Goal: Information Seeking & Learning: Learn about a topic

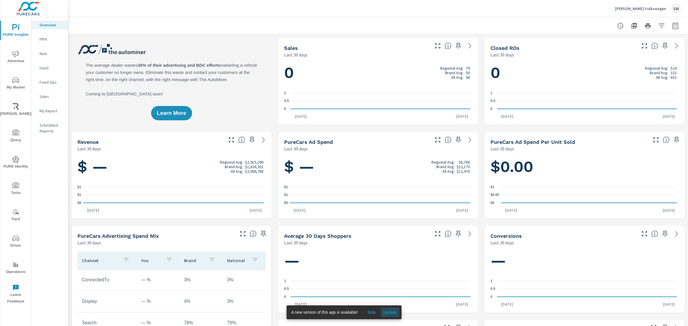
click at [388, 312] on span "Update" at bounding box center [390, 312] width 14 height 5
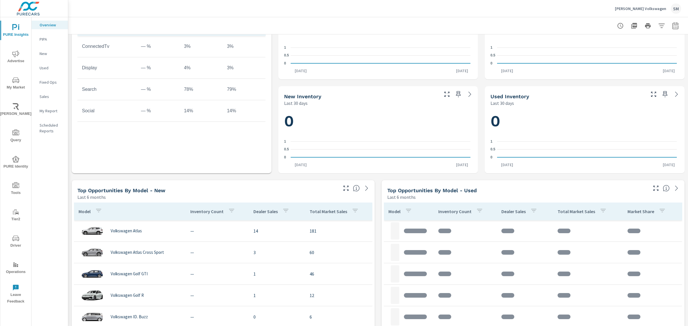
scroll to position [234, 0]
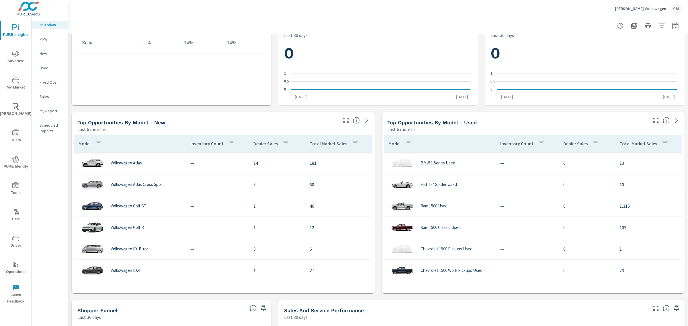
scroll to position [302, 0]
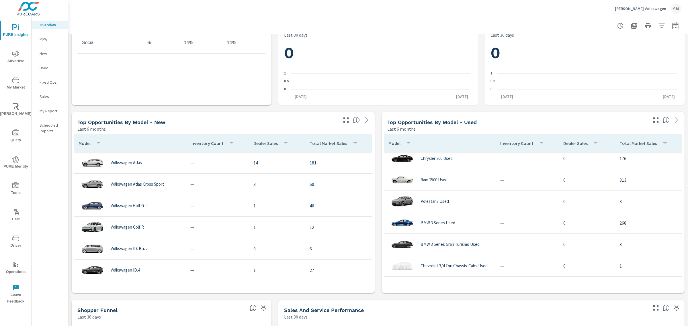
scroll to position [235, 0]
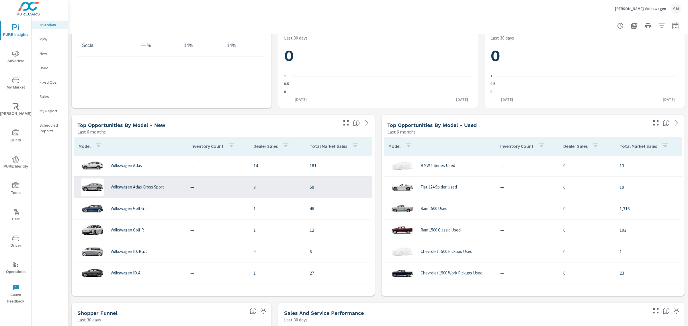
scroll to position [299, 0]
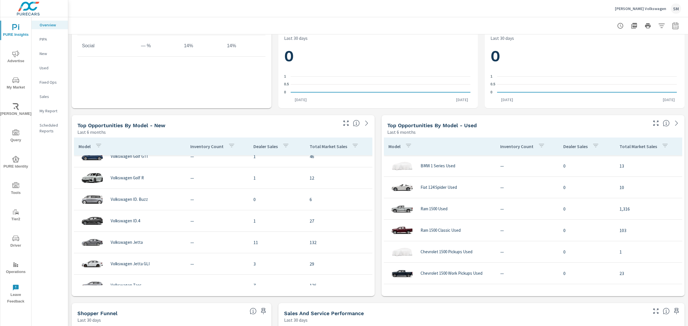
scroll to position [93, 0]
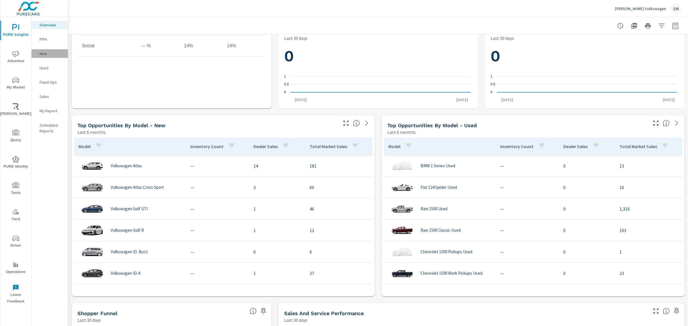
click at [37, 52] on div "New" at bounding box center [50, 53] width 36 height 9
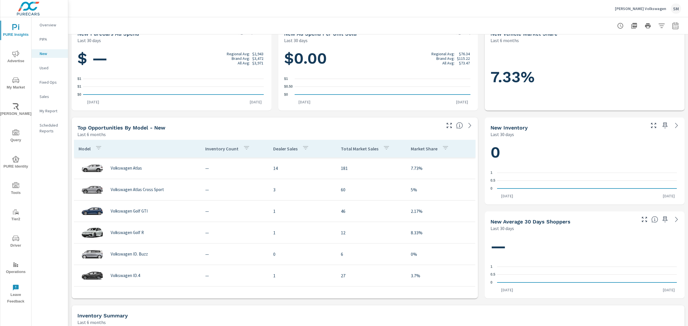
scroll to position [109, 0]
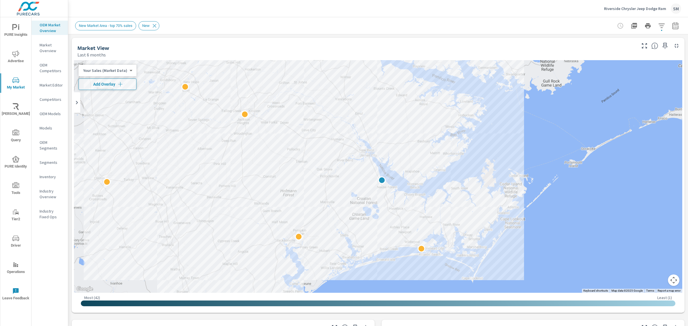
click at [68, 43] on div "PURE Insights Advertise My Market Riley AI Query PURE Identity Tools Tier2 Driv…" at bounding box center [34, 163] width 68 height 326
click at [658, 25] on icon "button" at bounding box center [661, 25] width 7 height 7
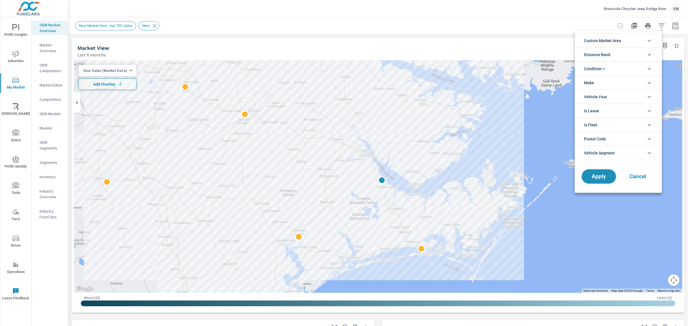
click at [270, 30] on div at bounding box center [344, 163] width 688 height 326
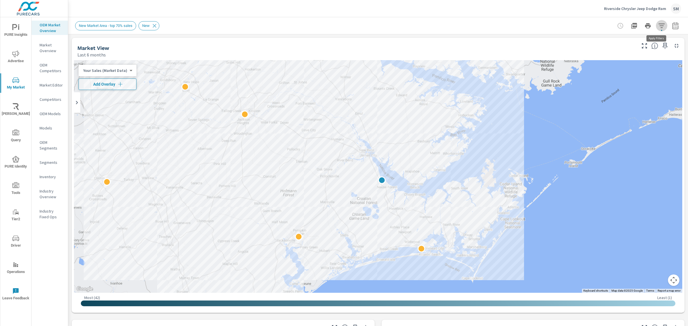
click at [658, 25] on icon "button" at bounding box center [661, 25] width 7 height 7
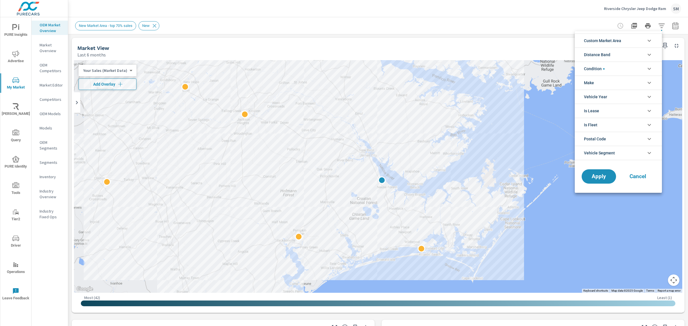
click at [548, 35] on div at bounding box center [344, 163] width 688 height 326
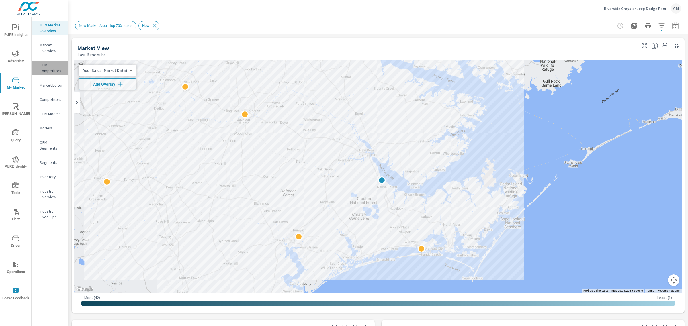
click at [44, 67] on p "OEM Competitors" at bounding box center [52, 67] width 24 height 11
click at [404, 13] on div "Riverside Chrysler Jeep Dodge Ram SM" at bounding box center [378, 8] width 606 height 17
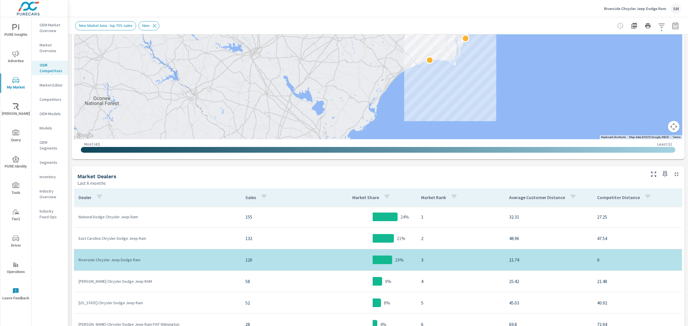
scroll to position [153, 0]
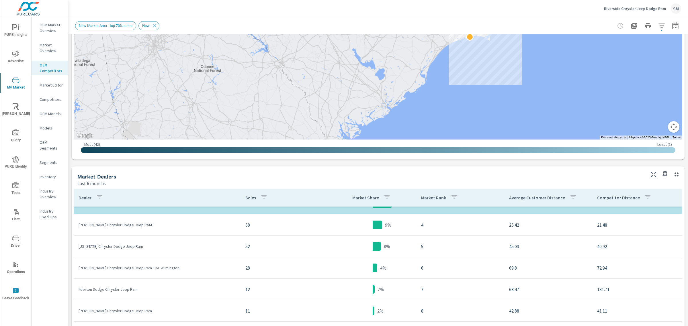
scroll to position [53, 0]
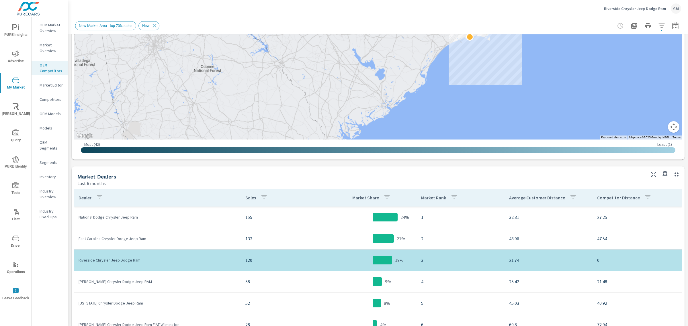
click at [12, 29] on span "PURE Insights" at bounding box center [16, 31] width 28 height 14
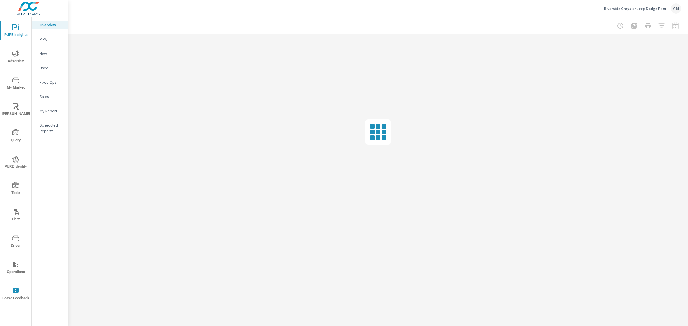
click at [42, 54] on p "New" at bounding box center [52, 54] width 24 height 6
click at [230, 12] on div "Riverside Chrysler Jeep Dodge Ram SM" at bounding box center [378, 8] width 606 height 17
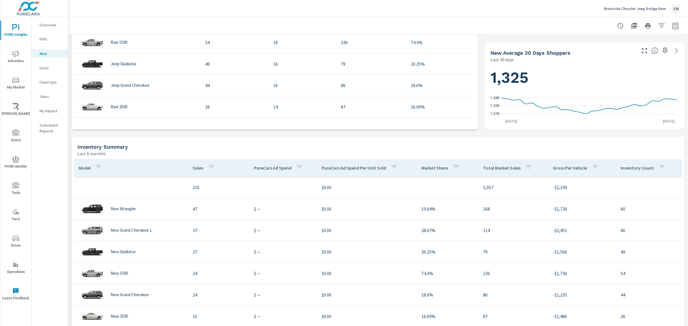
scroll to position [277, 0]
click at [432, 148] on div "Inventory Summary" at bounding box center [379, 146] width 605 height 7
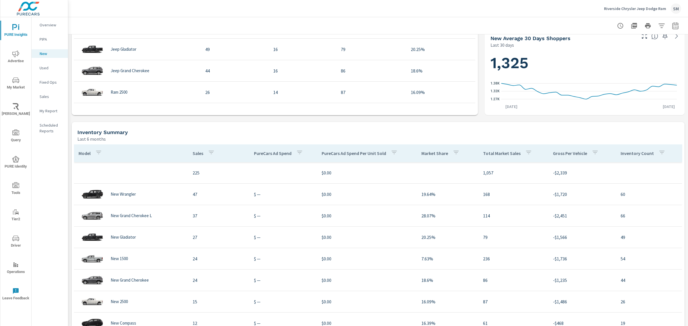
scroll to position [231, 0]
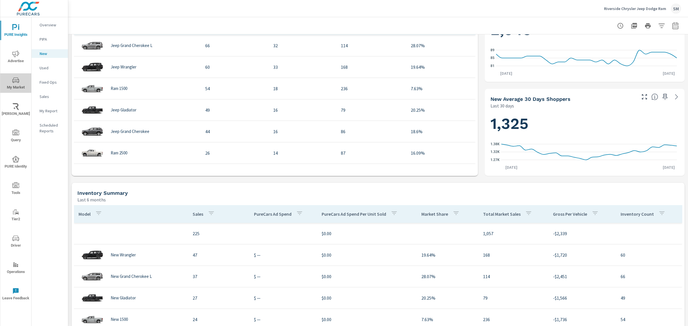
click at [12, 77] on icon "nav menu" at bounding box center [15, 80] width 7 height 7
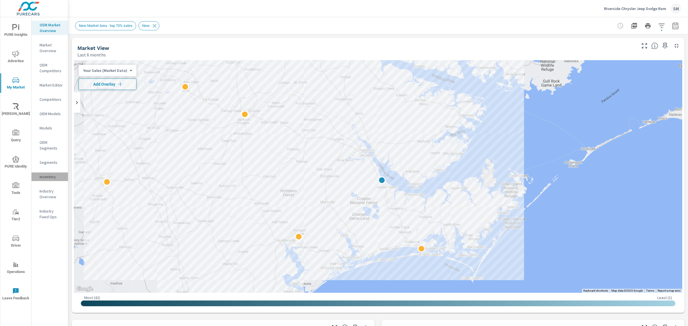
click at [47, 177] on p "Inventory" at bounding box center [52, 177] width 24 height 6
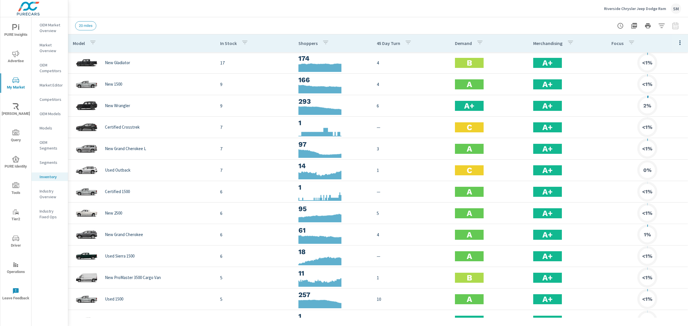
click at [676, 43] on icon "button" at bounding box center [679, 42] width 7 height 7
click at [658, 130] on span "Customize columns..." at bounding box center [661, 133] width 36 height 6
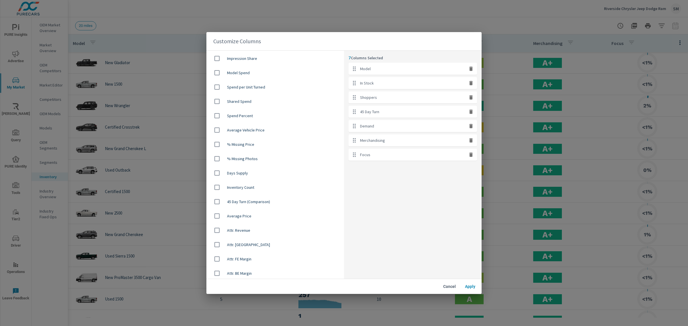
scroll to position [315, 0]
click at [221, 212] on input "checkbox" at bounding box center [217, 216] width 12 height 12
checkbox input "true"
click at [467, 286] on span "Apply" at bounding box center [470, 286] width 14 height 5
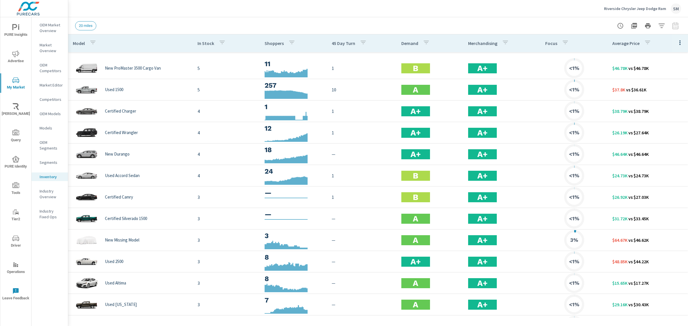
scroll to position [323, 0]
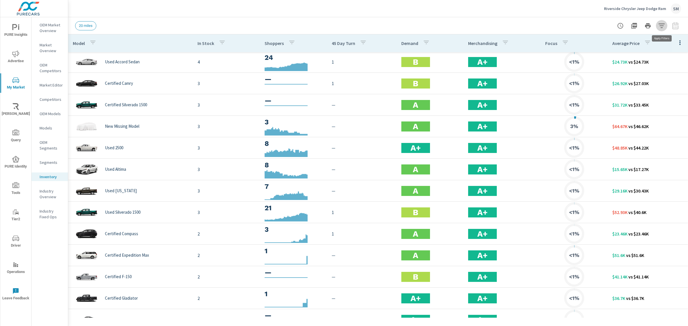
click at [658, 27] on icon "button" at bounding box center [661, 25] width 7 height 7
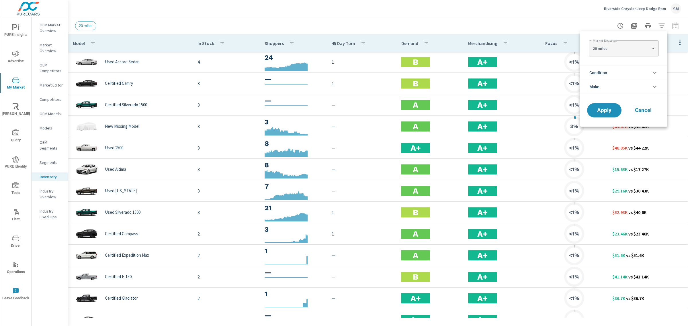
click at [618, 90] on li "Make" at bounding box center [623, 87] width 87 height 14
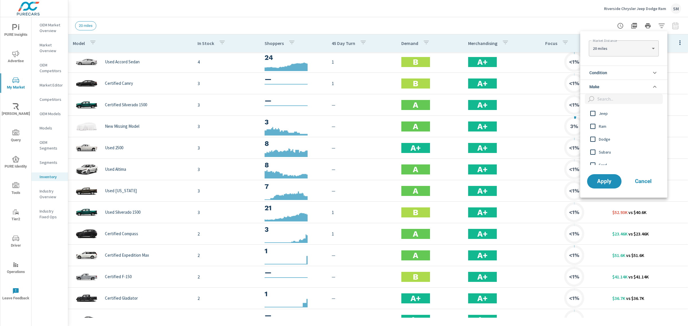
click at [612, 75] on li "Condition" at bounding box center [623, 73] width 87 height 14
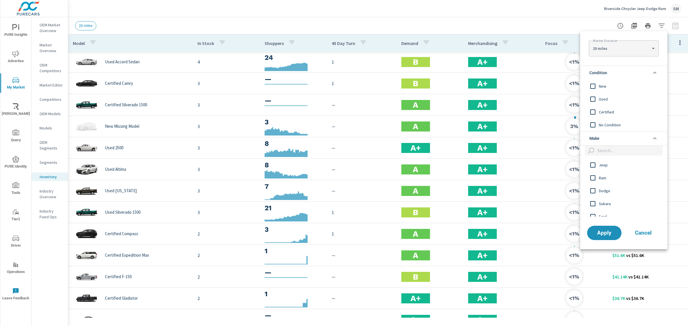
click at [593, 86] on input "filter options" at bounding box center [593, 86] width 12 height 12
click at [604, 230] on span "Apply" at bounding box center [603, 232] width 23 height 5
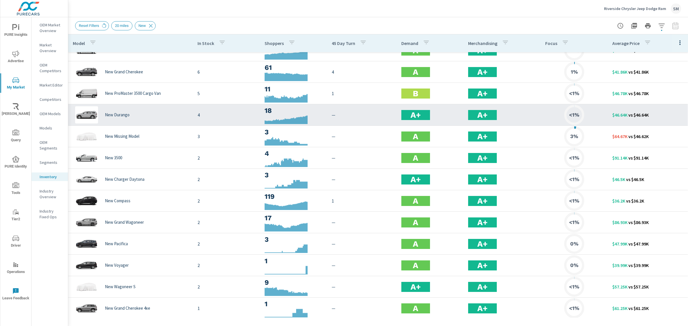
scroll to position [99, 0]
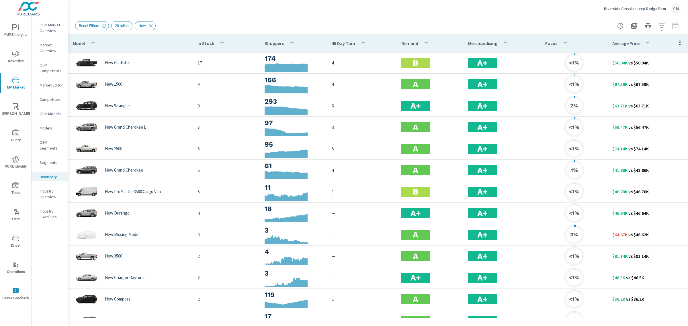
click at [625, 6] on p "Riverside Chrysler Jeep Dodge Ram" at bounding box center [635, 8] width 62 height 5
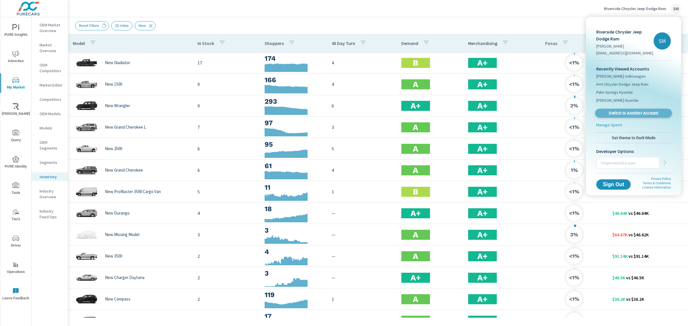
click at [618, 112] on span "Switch to Another Account" at bounding box center [633, 113] width 70 height 5
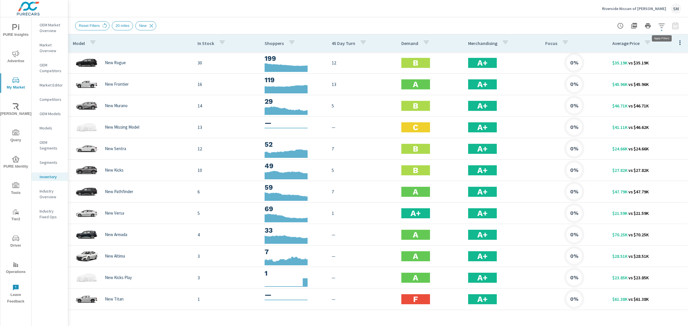
click at [661, 26] on icon "button" at bounding box center [661, 25] width 7 height 7
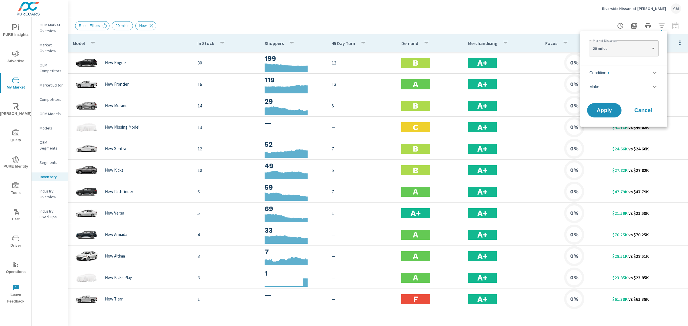
click at [642, 47] on body "PURE Insights Advertise My Market Riley AI Query PURE Identity Tools Tier2 Driv…" at bounding box center [344, 163] width 688 height 326
click at [609, 85] on li "100 miles" at bounding box center [624, 85] width 70 height 9
type Distance "100"
click at [607, 105] on button "Apply" at bounding box center [604, 110] width 36 height 15
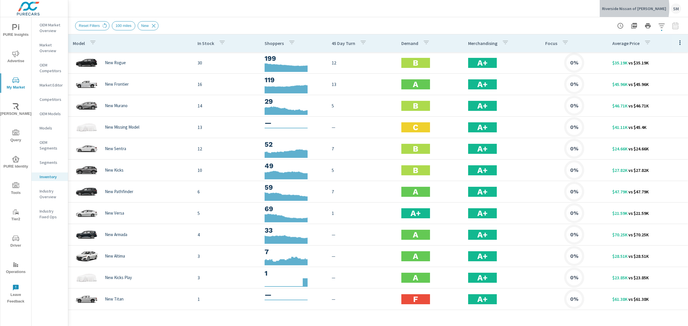
click at [630, 8] on p "Riverside Nissan of Newbern" at bounding box center [634, 8] width 64 height 5
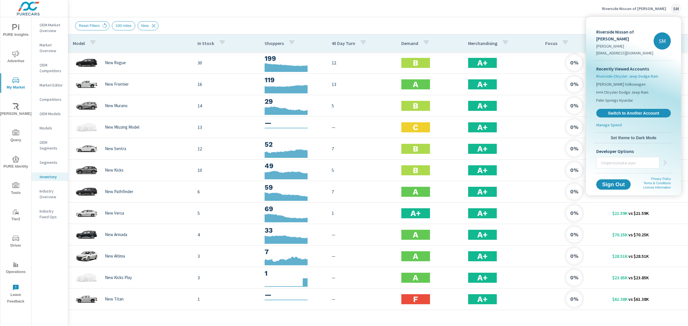
click at [625, 73] on span "Riverside Chrysler Jeep Dodge Ram" at bounding box center [627, 76] width 62 height 6
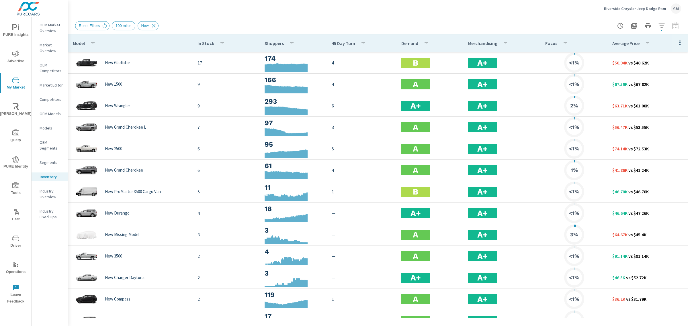
click at [52, 28] on p "OEM Market Overview" at bounding box center [52, 27] width 24 height 11
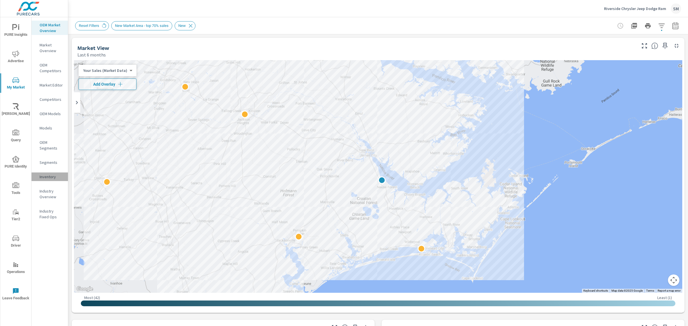
click at [45, 174] on p "Inventory" at bounding box center [52, 177] width 24 height 6
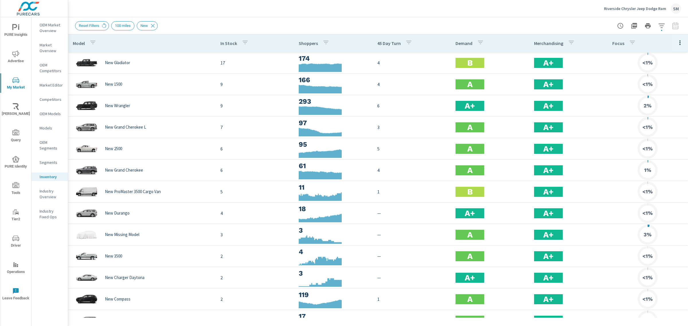
click at [659, 22] on icon "button" at bounding box center [661, 25] width 7 height 7
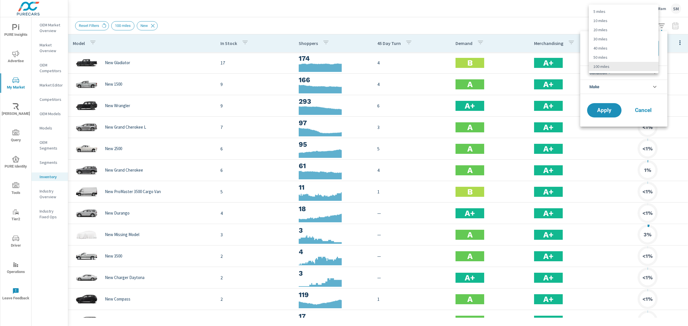
click at [628, 47] on body "PURE Insights Advertise My Market Riley AI Query PURE Identity Tools Tier2 Driv…" at bounding box center [344, 163] width 688 height 326
click at [613, 39] on li "30 miles" at bounding box center [624, 38] width 70 height 9
type Distance "30"
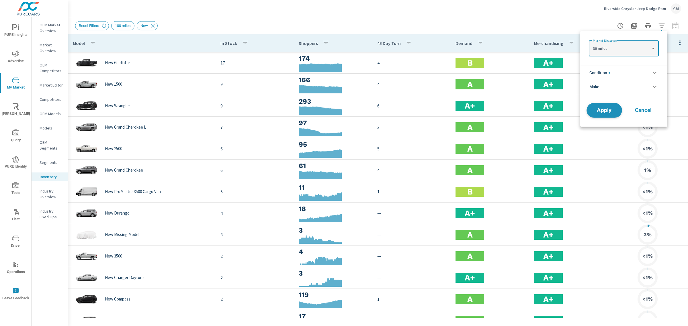
click at [608, 111] on span "Apply" at bounding box center [603, 110] width 23 height 5
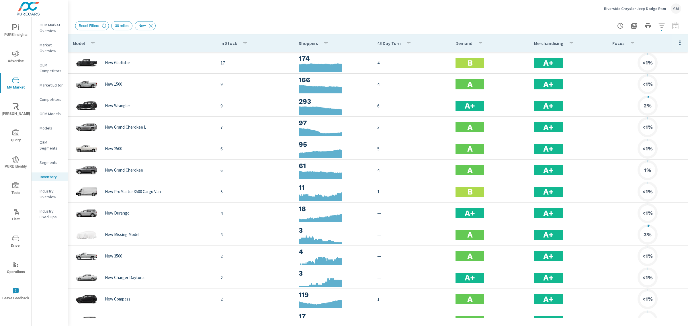
click at [674, 46] on button "button" at bounding box center [679, 43] width 11 height 12
click at [650, 134] on span "Customize columns..." at bounding box center [661, 133] width 36 height 6
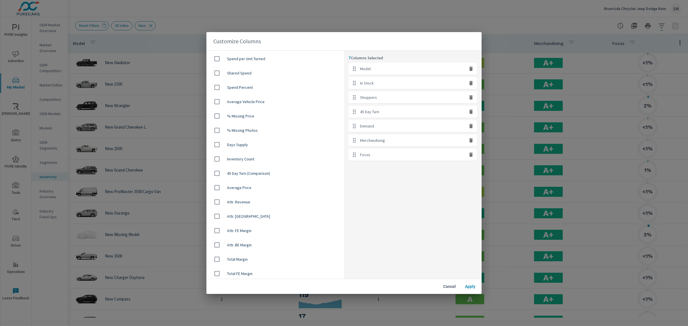
scroll to position [343, 0]
click at [218, 186] on input "checkbox" at bounding box center [217, 187] width 12 height 12
checkbox input "true"
click at [467, 287] on span "Apply" at bounding box center [470, 286] width 14 height 5
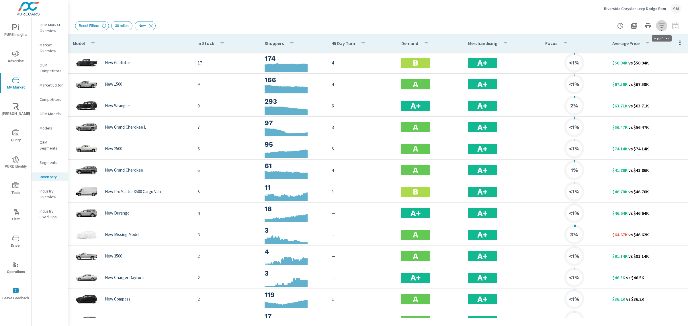
click at [662, 24] on icon "button" at bounding box center [661, 25] width 6 height 4
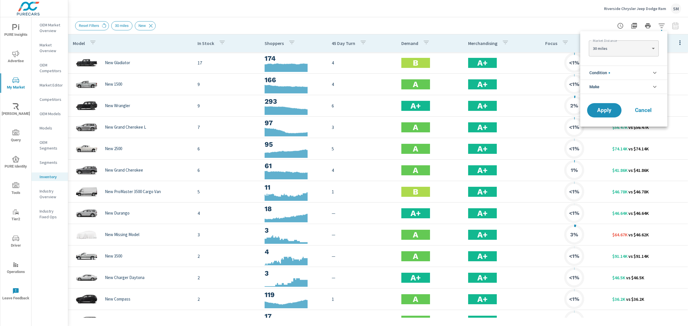
click at [630, 54] on body "PURE Insights Advertise My Market Riley AI Query PURE Identity Tools Tier2 Driv…" at bounding box center [344, 163] width 688 height 326
click at [607, 58] on li "40 miles" at bounding box center [624, 57] width 70 height 9
type Distance "40"
click at [607, 109] on span "Apply" at bounding box center [603, 110] width 23 height 5
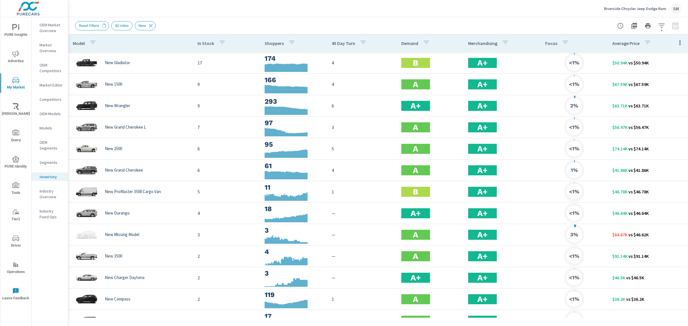
click at [664, 28] on icon "button" at bounding box center [661, 25] width 7 height 7
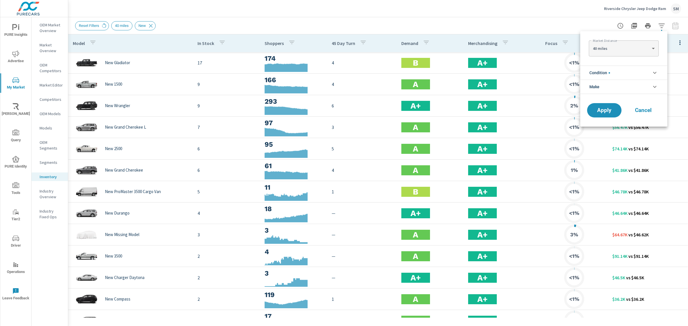
click at [639, 44] on body "PURE Insights Advertise My Market Riley AI Query PURE Identity Tools Tier2 Driv…" at bounding box center [344, 163] width 688 height 326
click at [606, 57] on li "50 miles" at bounding box center [624, 57] width 70 height 9
type Distance "50"
click at [604, 105] on button "Apply" at bounding box center [604, 110] width 36 height 15
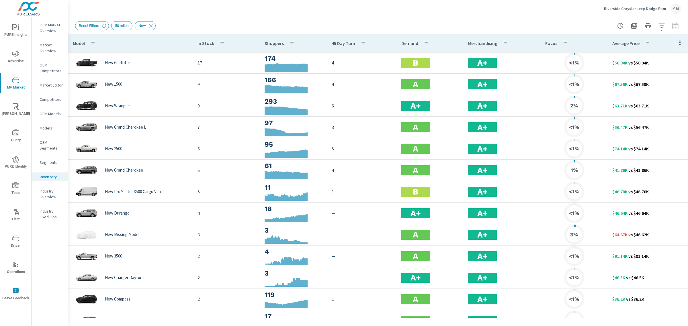
click at [54, 29] on p "OEM Market Overview" at bounding box center [52, 27] width 24 height 11
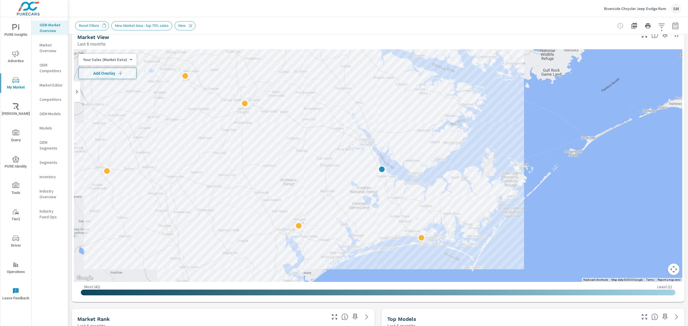
scroll to position [11, 0]
click at [658, 27] on icon "button" at bounding box center [661, 25] width 7 height 7
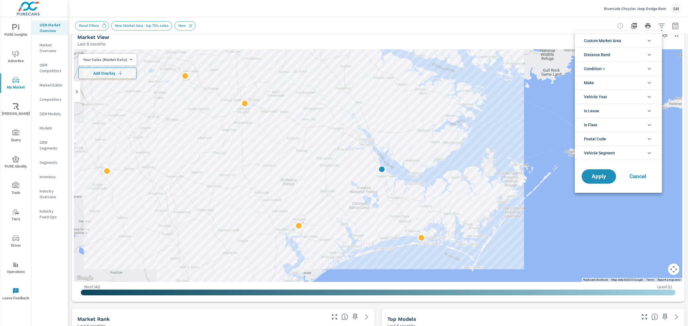
click at [46, 175] on div at bounding box center [344, 163] width 688 height 326
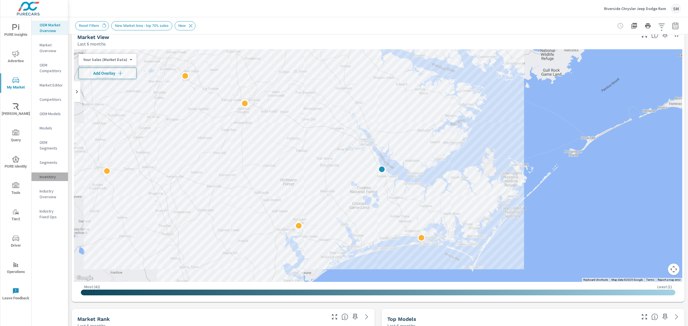
click at [46, 175] on p "Inventory" at bounding box center [52, 177] width 24 height 6
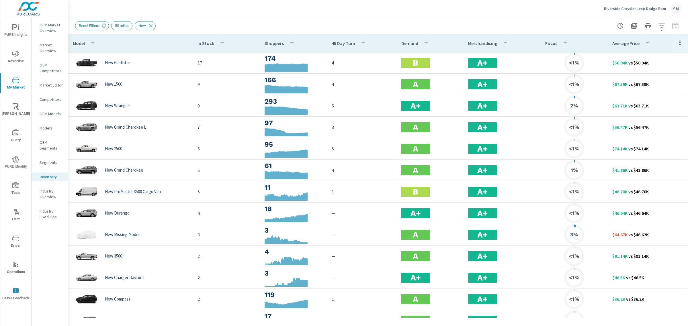
click at [661, 23] on icon "button" at bounding box center [661, 25] width 7 height 7
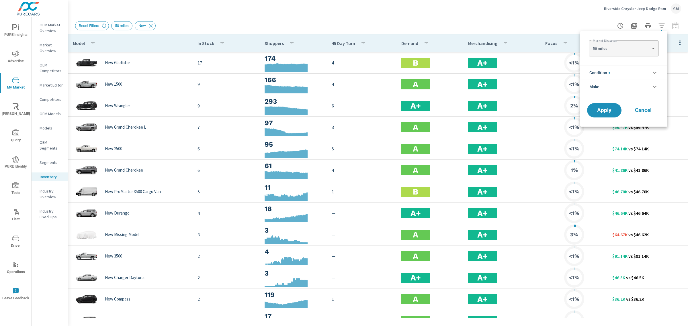
click at [487, 24] on div at bounding box center [344, 163] width 688 height 326
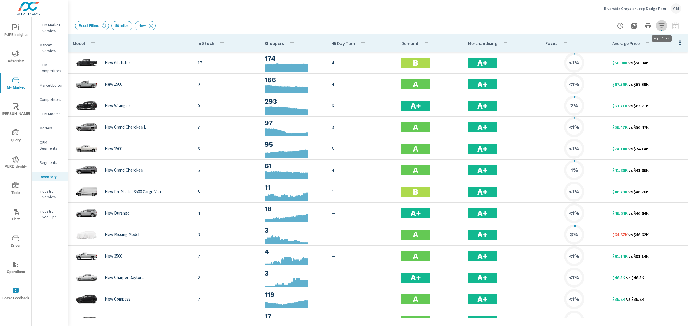
click at [661, 27] on icon "button" at bounding box center [661, 25] width 7 height 7
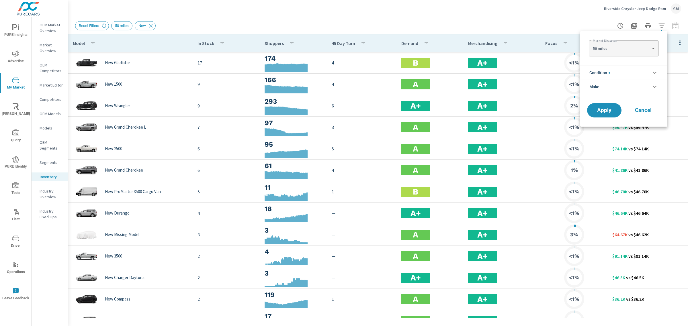
click at [604, 50] on body "PURE Insights Advertise My Market Riley AI Query PURE Identity Tools Tier2 Driv…" at bounding box center [344, 163] width 688 height 326
click at [601, 66] on li "100 miles" at bounding box center [624, 66] width 70 height 9
type Distance "100"
click at [604, 109] on span "Apply" at bounding box center [603, 110] width 23 height 5
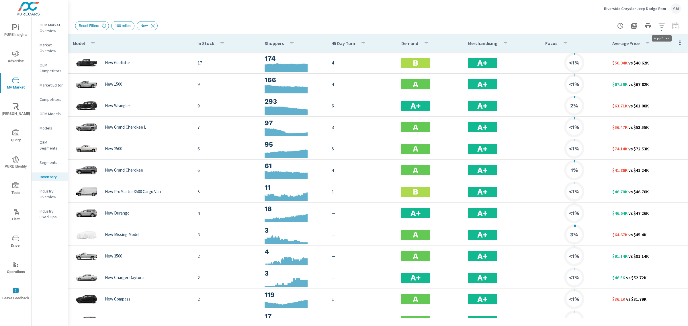
click at [662, 25] on icon "button" at bounding box center [661, 25] width 7 height 7
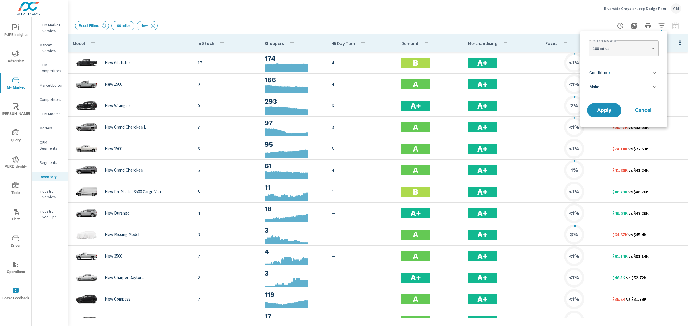
click at [627, 45] on body "PURE Insights Advertise My Market Riley AI Query PURE Identity Tools Tier2 Driv…" at bounding box center [344, 163] width 688 height 326
click at [605, 56] on li "50 miles" at bounding box center [624, 57] width 70 height 9
type Distance "50"
click at [604, 106] on button "Apply" at bounding box center [604, 110] width 36 height 15
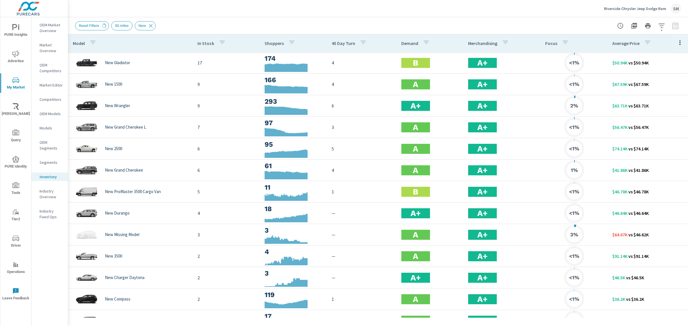
click at [650, 6] on p "Riverside Chrysler Jeep Dodge Ram" at bounding box center [635, 8] width 62 height 5
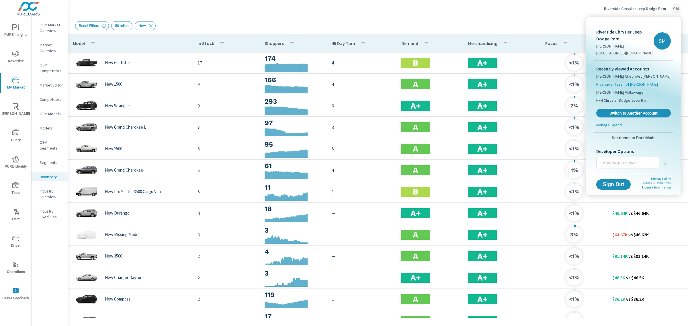
click at [608, 85] on span "Riverside Nissan of Newbern" at bounding box center [627, 84] width 62 height 6
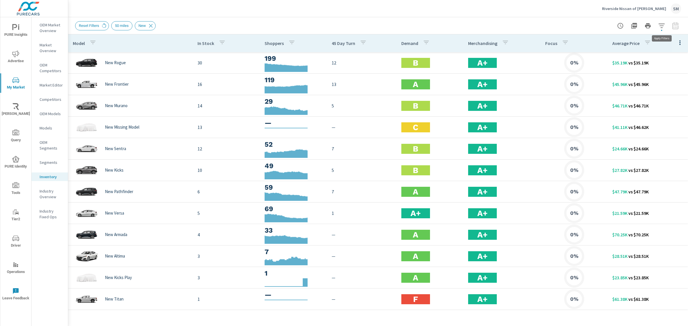
click at [661, 29] on button "button" at bounding box center [661, 25] width 11 height 11
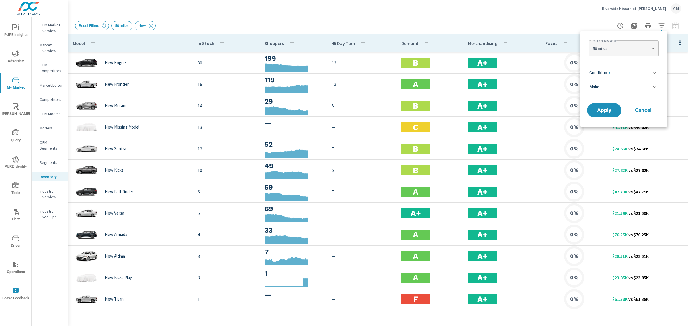
click at [621, 49] on body "PURE Insights Advertise My Market Riley AI Query PURE Identity Tools Tier2 Driv…" at bounding box center [344, 163] width 688 height 326
click at [617, 63] on li "100 miles" at bounding box center [624, 66] width 70 height 9
type Distance "100"
click at [606, 108] on span "Apply" at bounding box center [603, 110] width 23 height 5
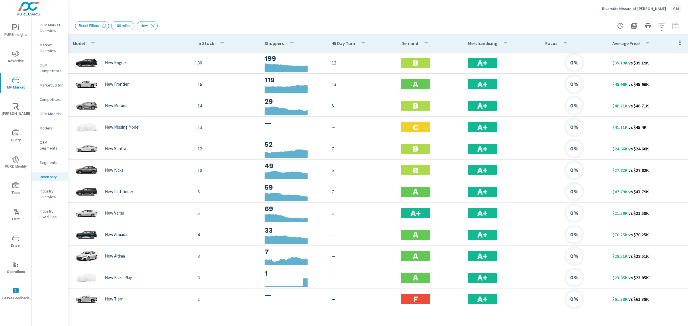
click at [626, 5] on div "Riverside Nissan of Newbern SM" at bounding box center [641, 8] width 79 height 10
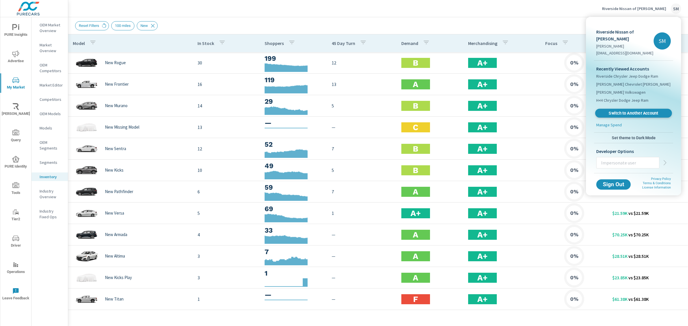
click at [613, 111] on span "Switch to Another Account" at bounding box center [633, 113] width 70 height 5
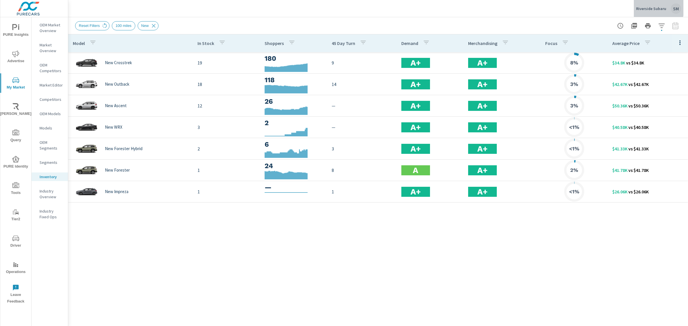
click at [645, 7] on p "Riverside Subaru" at bounding box center [651, 8] width 30 height 5
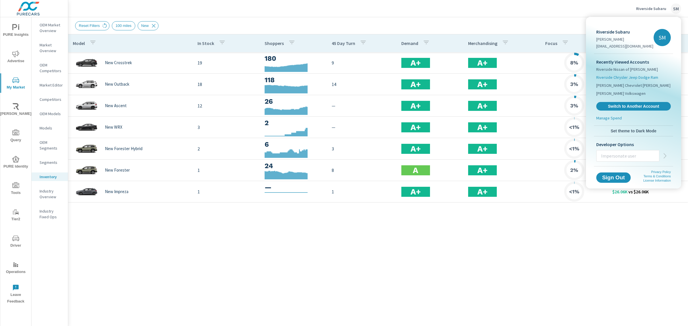
click at [622, 76] on span "Riverside Chrysler Jeep Dodge Ram" at bounding box center [627, 78] width 62 height 6
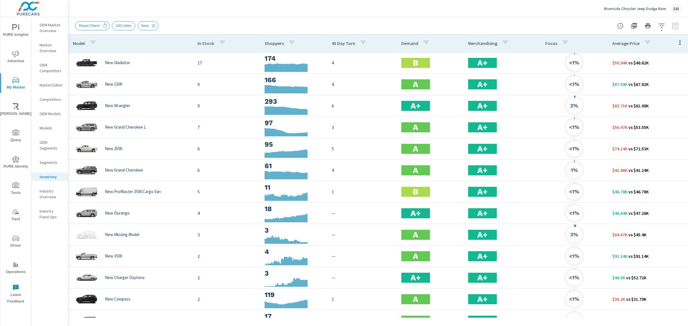
click at [19, 245] on span "Driver" at bounding box center [16, 242] width 28 height 14
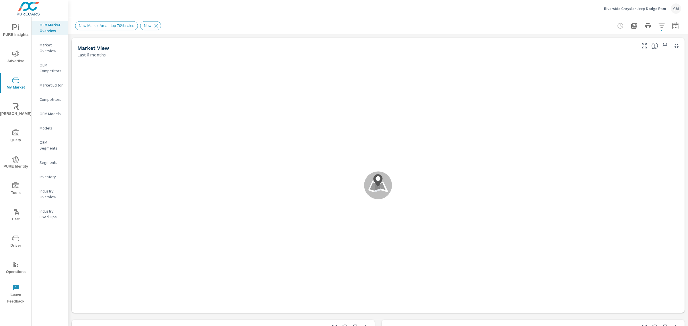
click at [46, 178] on p "Inventory" at bounding box center [52, 177] width 24 height 6
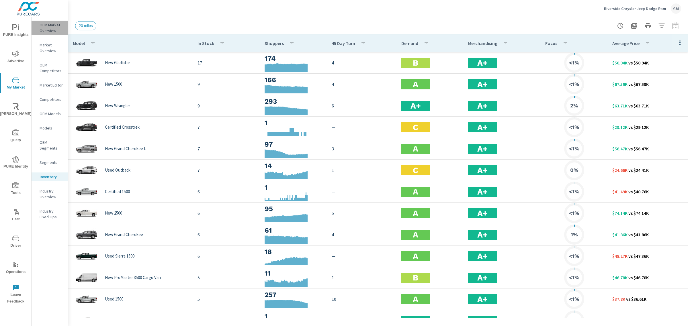
click at [49, 26] on p "OEM Market Overview" at bounding box center [52, 27] width 24 height 11
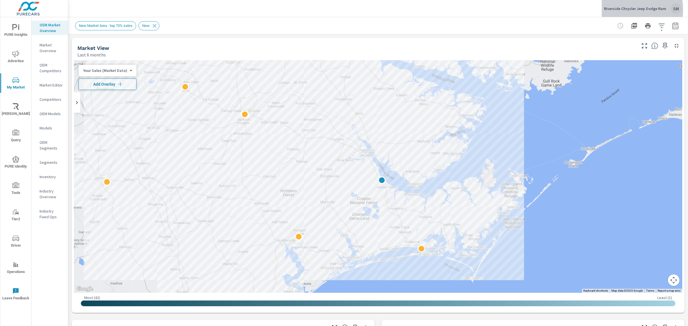
click at [628, 9] on p "Riverside Chrysler Jeep Dodge Ram" at bounding box center [635, 8] width 62 height 5
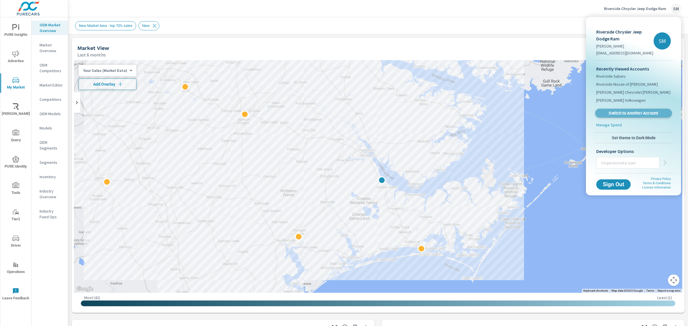
click at [616, 114] on span "Switch to Another Account" at bounding box center [633, 113] width 70 height 5
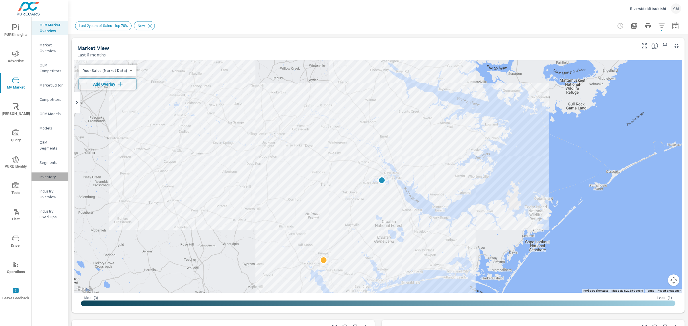
click at [50, 175] on p "Inventory" at bounding box center [52, 177] width 24 height 6
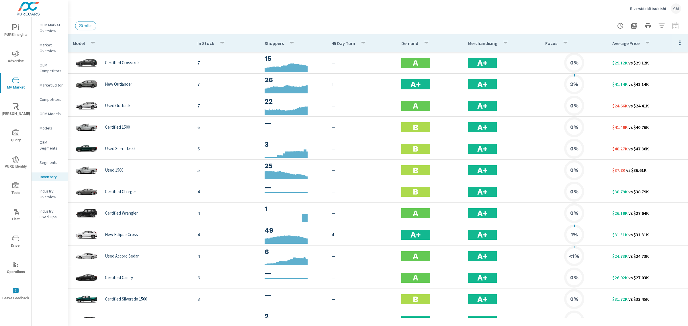
click at [660, 22] on icon "button" at bounding box center [661, 25] width 7 height 7
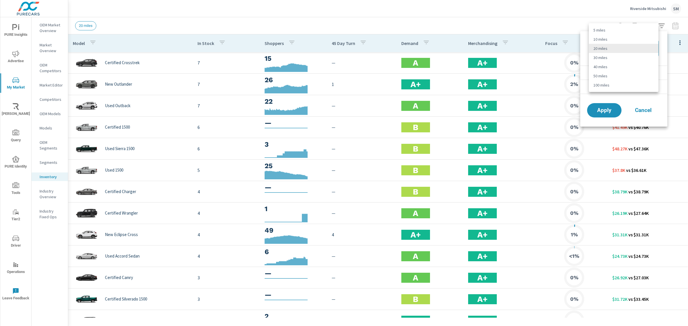
click at [622, 47] on body "PURE Insights Advertise My Market [PERSON_NAME] Query PURE Identity Tools Tier2…" at bounding box center [344, 163] width 688 height 326
click at [604, 85] on li "100 miles" at bounding box center [624, 85] width 70 height 9
type Distance "100"
click at [612, 67] on li "Condition" at bounding box center [623, 73] width 87 height 14
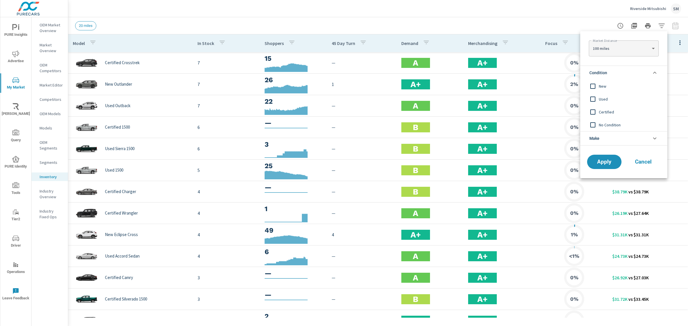
click at [592, 84] on input "filter options" at bounding box center [593, 86] width 12 height 12
click at [598, 159] on span "Apply" at bounding box center [603, 161] width 23 height 5
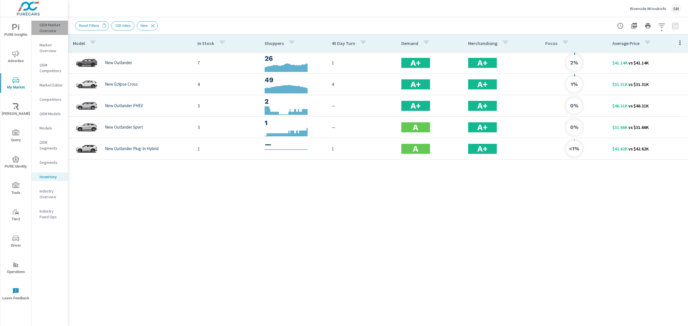
click at [46, 24] on p "OEM Market Overview" at bounding box center [52, 27] width 24 height 11
